Goal: Download file/media

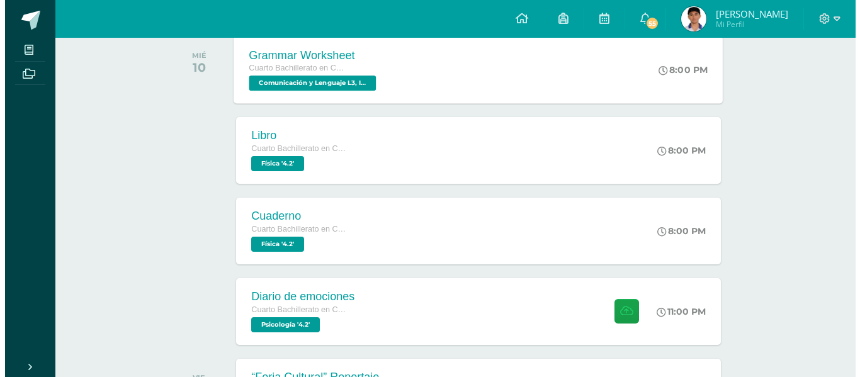
scroll to position [213, 0]
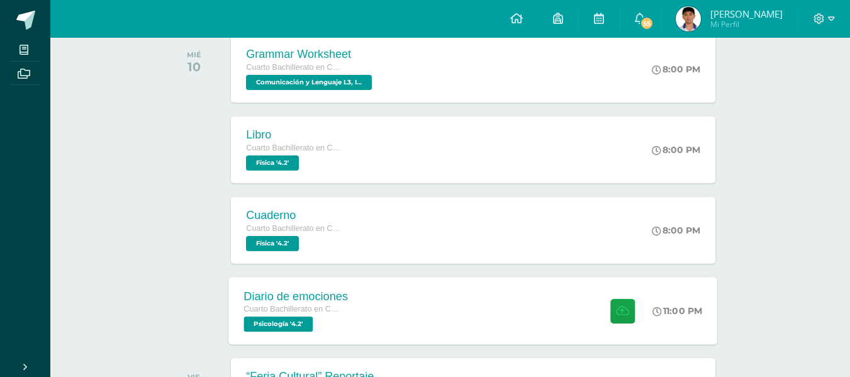
click at [438, 298] on div "Diario de emociones Cuarto Bachillerato en Ciencias y Letras Psicología '4.2' 1…" at bounding box center [473, 310] width 489 height 67
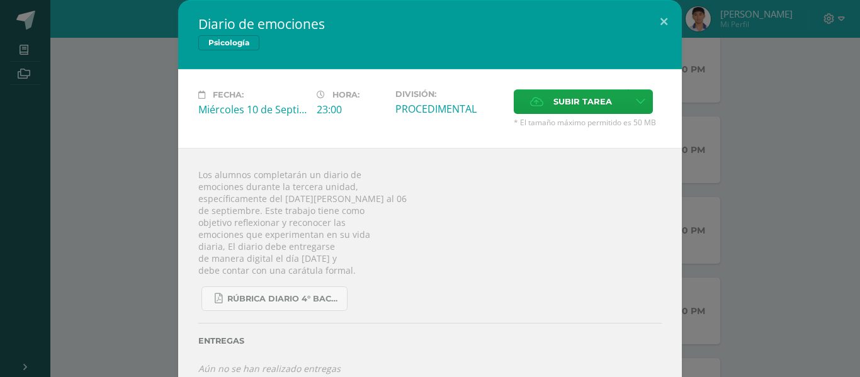
click at [748, 110] on div "Diario de emociones Psicología Fecha: Miércoles 10 de Septiembre Hora: 23:00 Di…" at bounding box center [430, 197] width 850 height 395
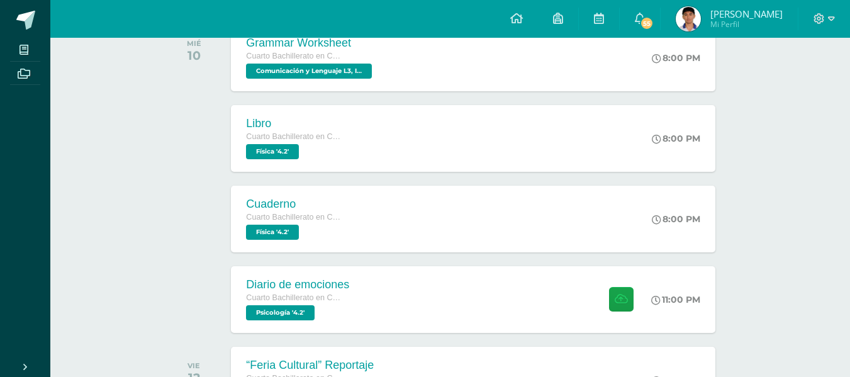
scroll to position [63, 0]
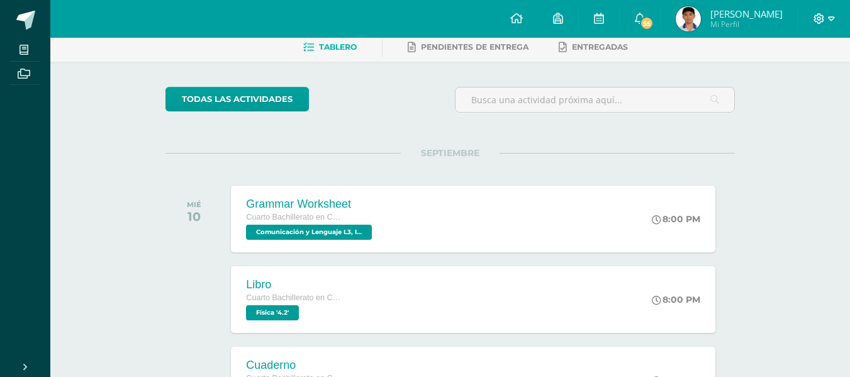
click at [823, 15] on icon at bounding box center [819, 18] width 11 height 11
click at [807, 81] on span "Cerrar sesión" at bounding box center [792, 86] width 57 height 12
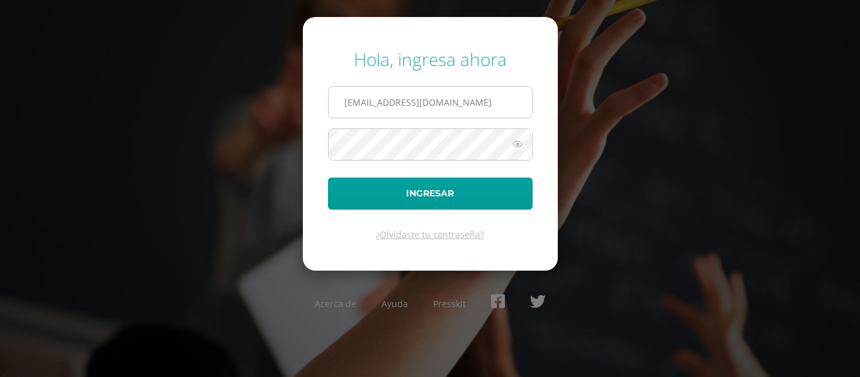
click at [480, 100] on input "[EMAIL_ADDRESS][DOMAIN_NAME]" at bounding box center [430, 102] width 203 height 31
type input "[EMAIL_ADDRESS][DOMAIN_NAME]"
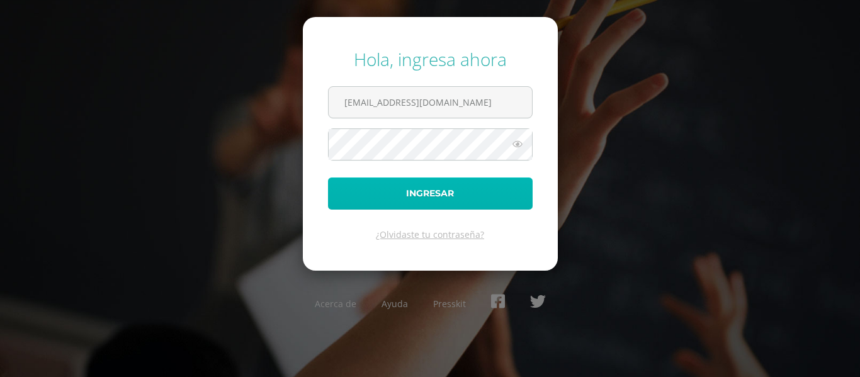
click at [489, 194] on button "Ingresar" at bounding box center [430, 193] width 205 height 32
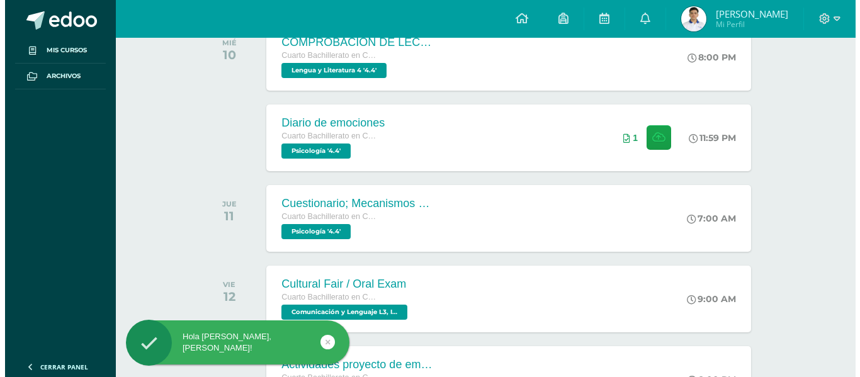
scroll to position [226, 0]
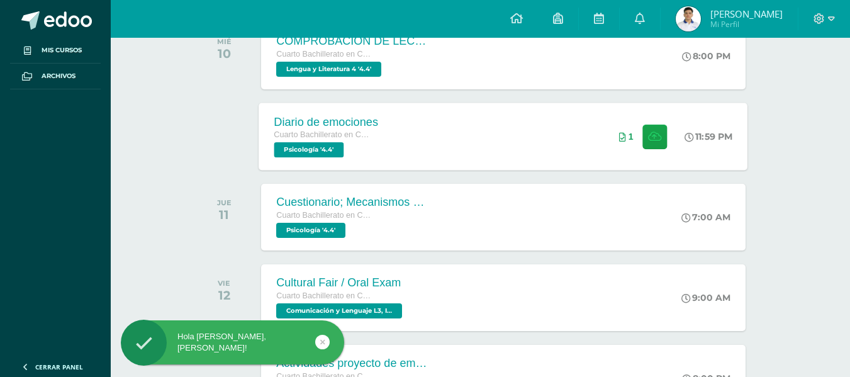
click at [521, 126] on div "Diario de emociones Cuarto Bachillerato en Ciencias y Letras Psicología '4.4' 1…" at bounding box center [503, 136] width 489 height 67
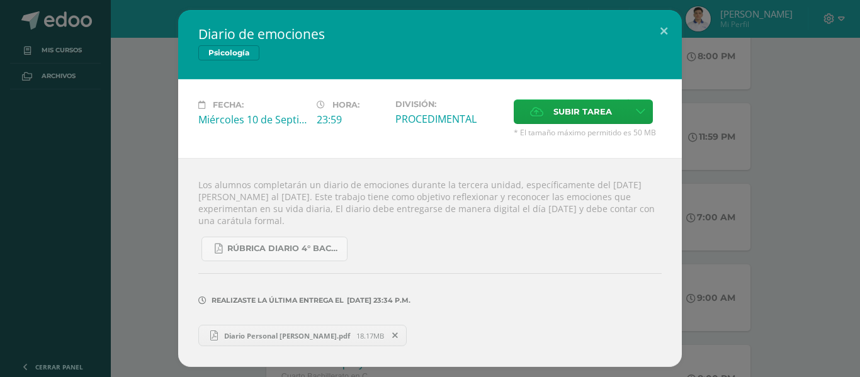
click at [297, 334] on span "Diario Personal [PERSON_NAME].pdf" at bounding box center [287, 335] width 138 height 9
